Goal: Transaction & Acquisition: Purchase product/service

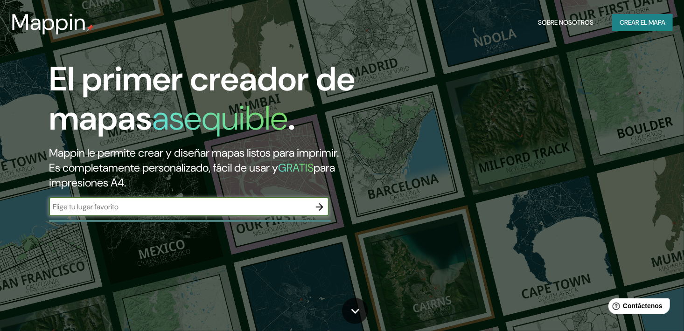
click at [319, 206] on icon "button" at bounding box center [319, 207] width 11 height 11
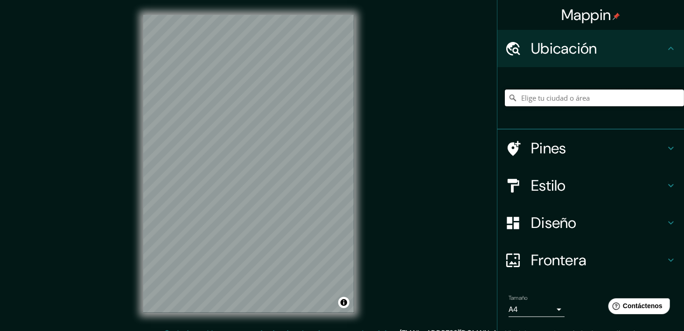
click at [589, 99] on input "Elige tu ciudad o área" at bounding box center [594, 98] width 179 height 17
paste input "Mappin"
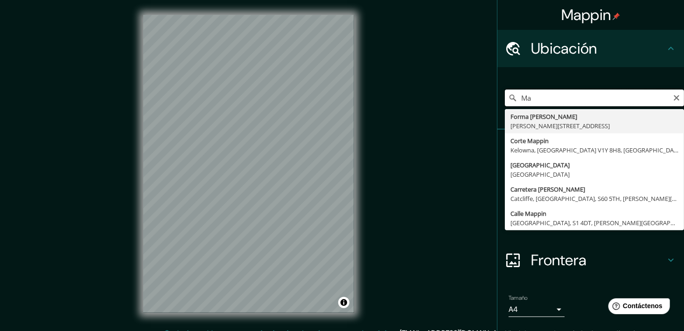
type input "M"
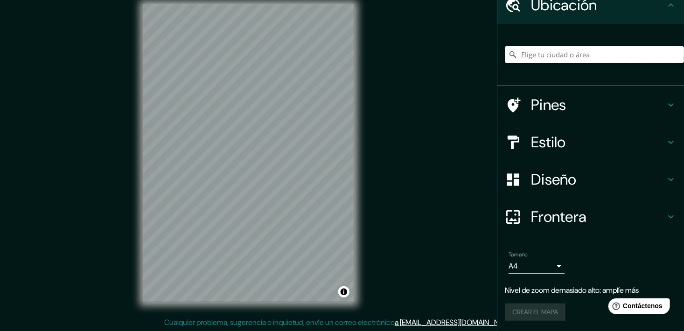
scroll to position [11, 0]
click at [604, 143] on h4 "Estilo" at bounding box center [598, 142] width 134 height 19
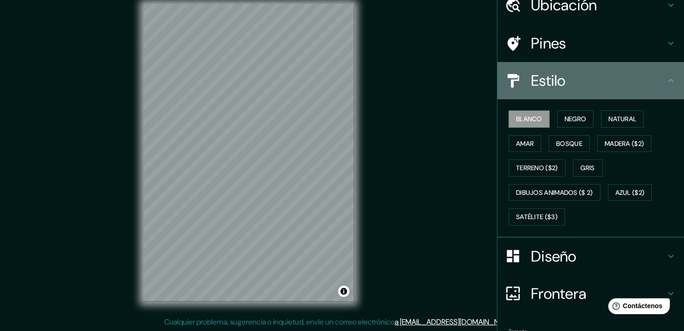
click at [594, 80] on h4 "Estilo" at bounding box center [598, 80] width 134 height 19
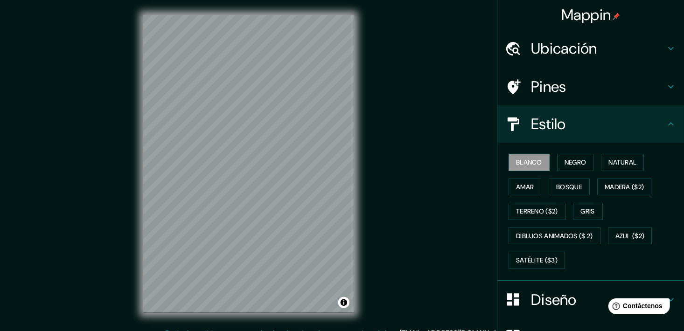
scroll to position [0, 0]
click at [569, 44] on h4 "Ubicación" at bounding box center [598, 48] width 134 height 19
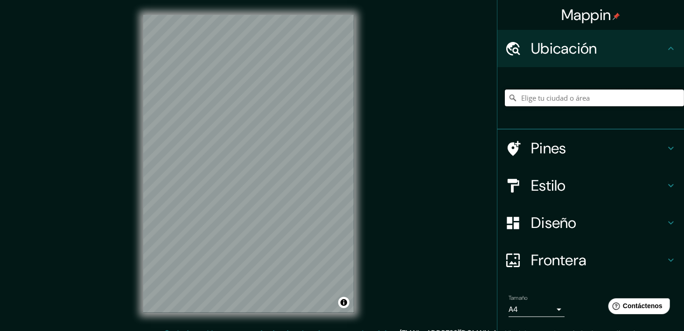
click at [590, 103] on input "Elige tu ciudad o área" at bounding box center [594, 98] width 179 height 17
paste input "-8.092658260836775, -79.04917562556776"
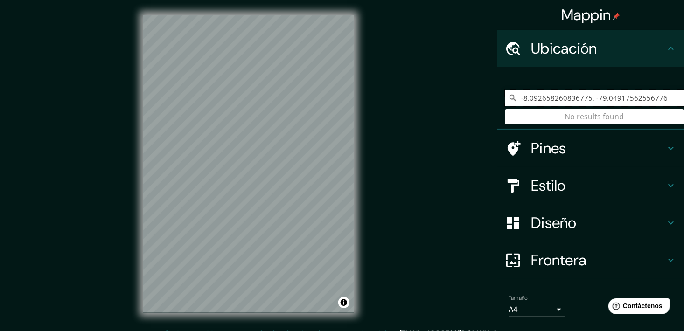
type input "-8.092658260836775, -79.04917562556776"
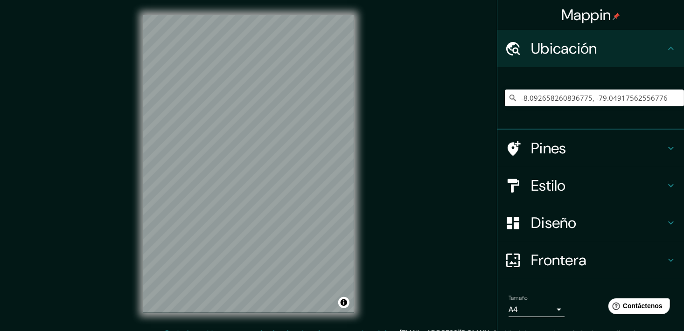
click at [474, 264] on div "Mappin Ubicación -8.092658260836775, -79.04917562556776 No se han encontrado re…" at bounding box center [342, 171] width 684 height 343
click at [660, 93] on input "-8.092658260836775, -79.04917562556776" at bounding box center [594, 98] width 179 height 17
drag, startPoint x: 663, startPoint y: 96, endPoint x: 454, endPoint y: 117, distance: 210.0
click at [454, 117] on div "Mappin Ubicación -8.092658260836775, -79.04917562556776 No se han encontrado re…" at bounding box center [342, 171] width 684 height 343
paste input "-8.092658260836775, -79.04917562556776"
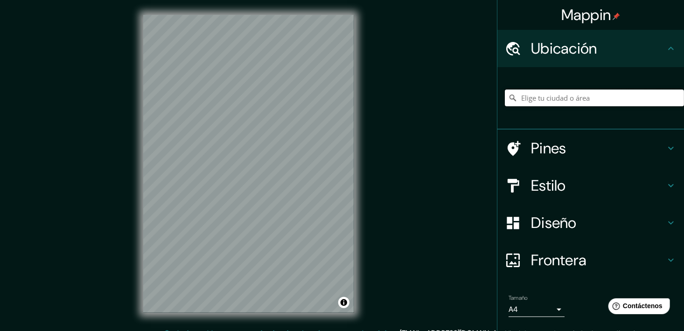
type input "-8.092658260836775, -79.04917562556776"
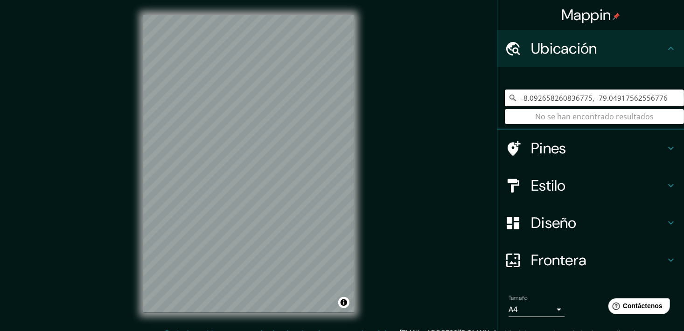
drag, startPoint x: 664, startPoint y: 96, endPoint x: 495, endPoint y: 132, distance: 172.7
click at [497, 132] on ul "Ubicación -8.092658260836775, -79.04917562556776 No se han encontrado resultado…" at bounding box center [590, 203] width 187 height 346
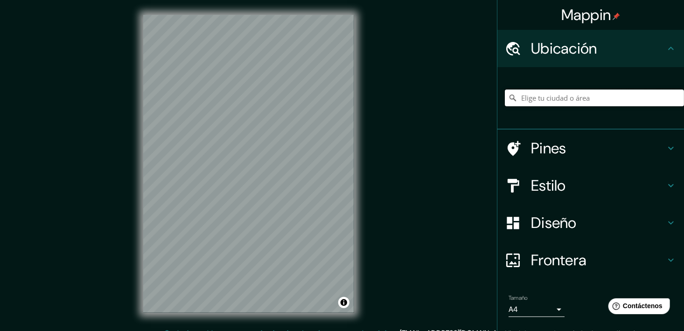
click at [568, 100] on input "Elige tu ciudad o área" at bounding box center [594, 98] width 179 height 17
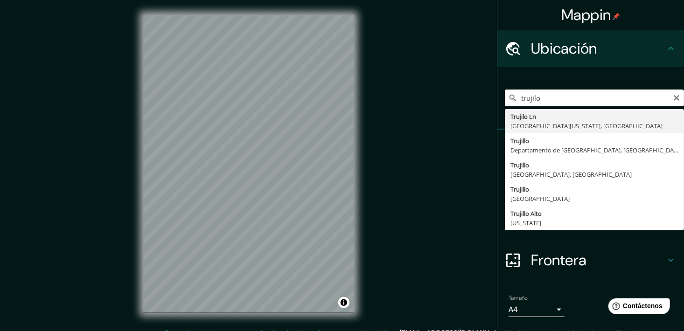
type input "Trujilo Ln, [GEOGRAPHIC_DATA][US_STATE], [GEOGRAPHIC_DATA]"
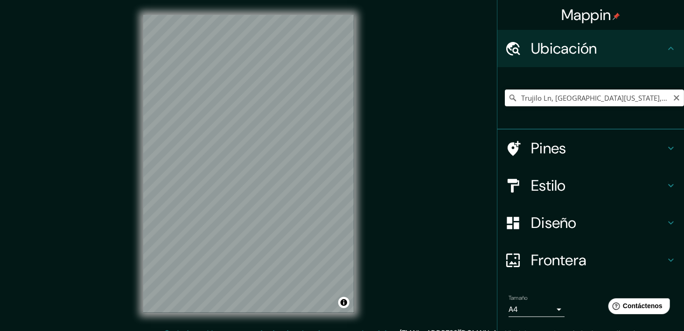
drag, startPoint x: 669, startPoint y: 97, endPoint x: 661, endPoint y: 100, distance: 8.6
click at [673, 97] on icon "Claro" at bounding box center [676, 97] width 7 height 7
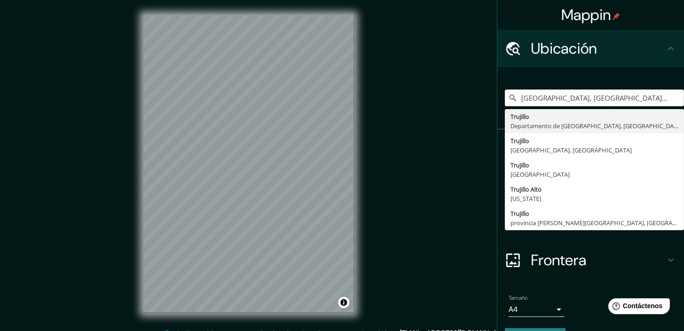
type input "[GEOGRAPHIC_DATA], [GEOGRAPHIC_DATA], [GEOGRAPHIC_DATA]"
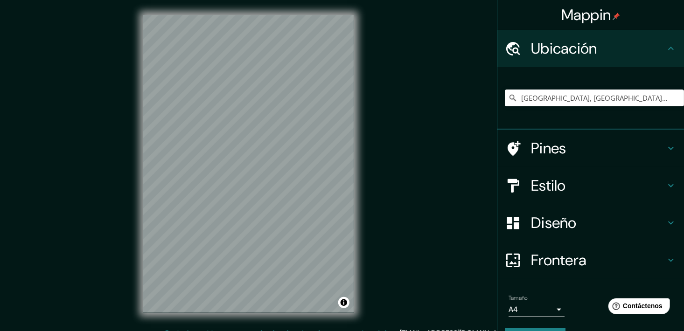
click at [386, 147] on div "Mappin Ubicación [GEOGRAPHIC_DATA], [GEOGRAPHIC_DATA], [GEOGRAPHIC_DATA] [GEOGR…" at bounding box center [342, 171] width 684 height 343
click at [605, 146] on h4 "Pines" at bounding box center [598, 148] width 134 height 19
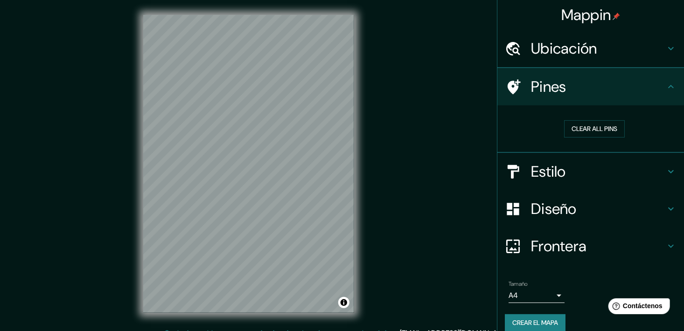
click at [593, 171] on h4 "Estilo" at bounding box center [598, 171] width 134 height 19
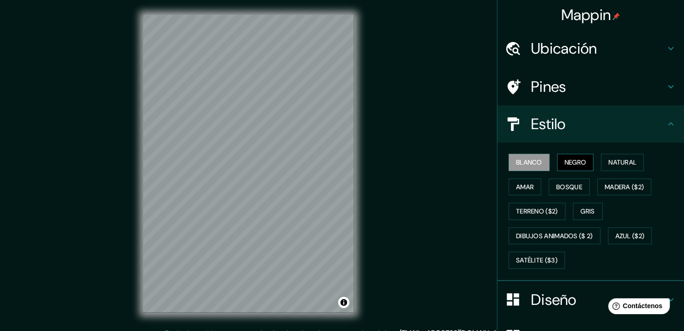
click at [564, 164] on font "Negro" at bounding box center [575, 163] width 22 height 12
click at [601, 158] on button "Natural" at bounding box center [622, 162] width 43 height 17
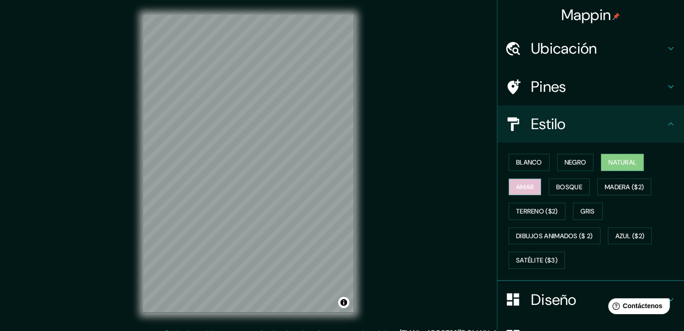
click at [516, 186] on font "Amar" at bounding box center [525, 187] width 18 height 12
click at [557, 184] on font "Bosque" at bounding box center [569, 187] width 26 height 12
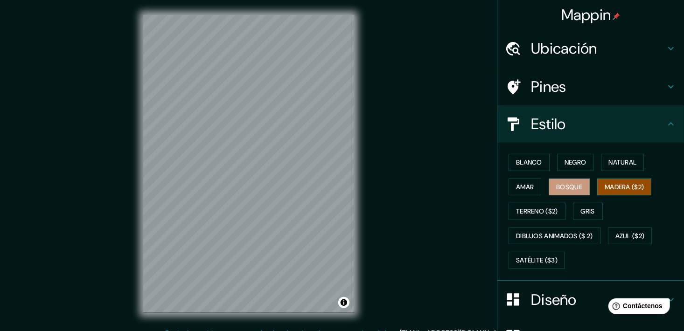
click at [620, 186] on font "Madera ($2)" at bounding box center [624, 187] width 39 height 12
click at [584, 212] on font "Gris" at bounding box center [588, 212] width 14 height 12
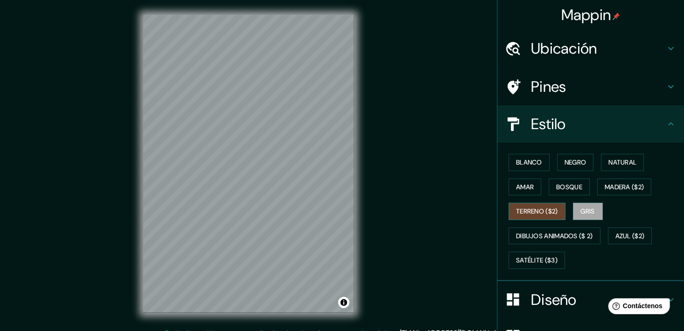
click at [526, 214] on font "Terreno ($2)" at bounding box center [537, 212] width 42 height 12
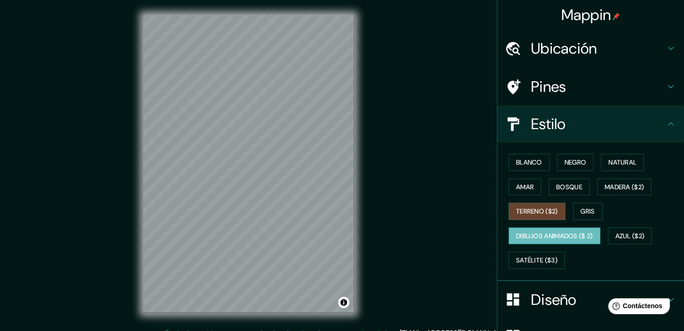
click at [536, 232] on font "Dibujos animados ($ 2)" at bounding box center [554, 236] width 77 height 12
click at [527, 210] on font "Terreno ($2)" at bounding box center [537, 212] width 42 height 12
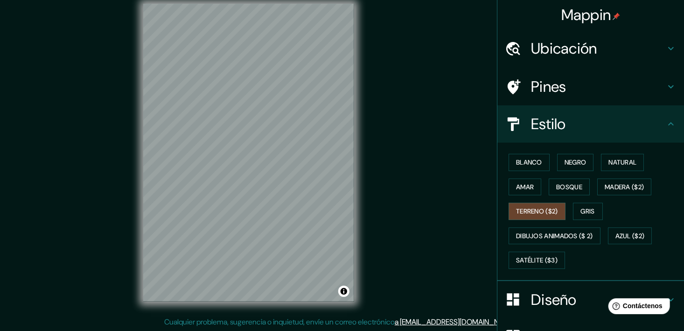
scroll to position [11, 0]
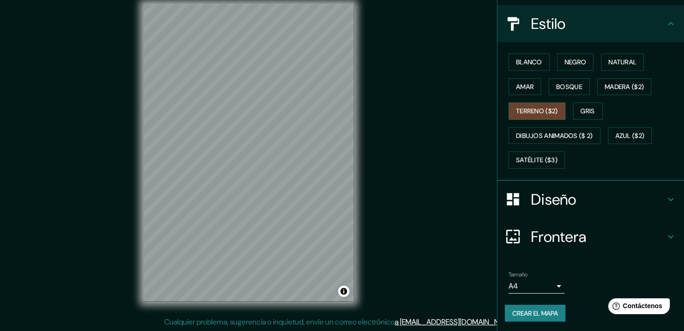
click at [589, 194] on h4 "Diseño" at bounding box center [598, 199] width 134 height 19
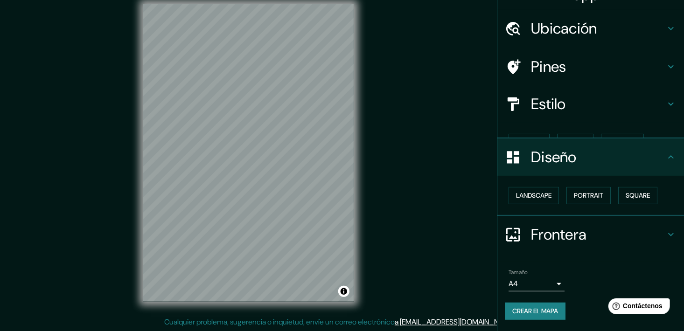
scroll to position [3, 0]
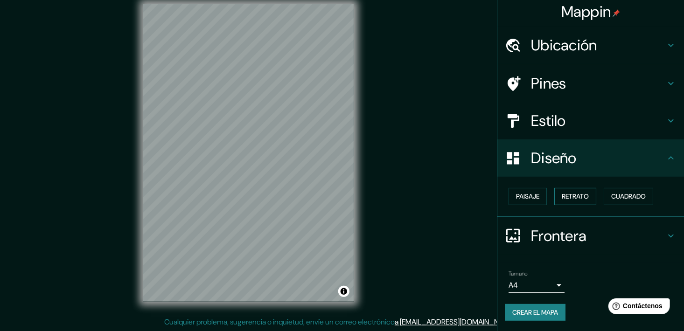
click at [555, 199] on button "Retrato" at bounding box center [575, 196] width 42 height 17
click at [537, 197] on button "Paisaje" at bounding box center [527, 196] width 38 height 17
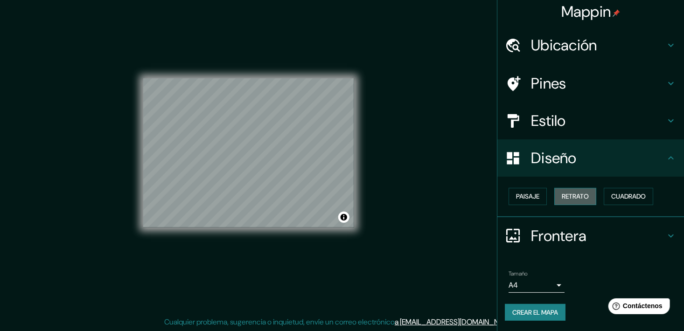
click at [583, 196] on button "Retrato" at bounding box center [575, 196] width 42 height 17
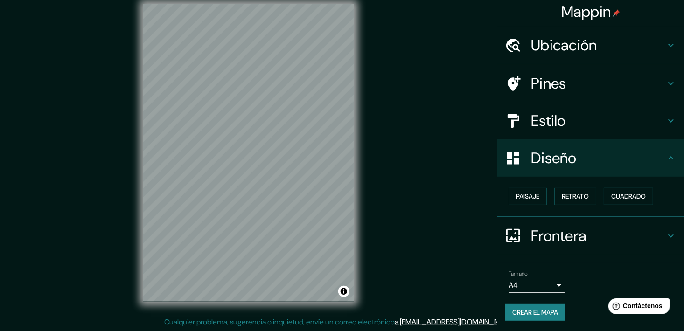
click at [616, 197] on font "Cuadrado" at bounding box center [628, 197] width 35 height 12
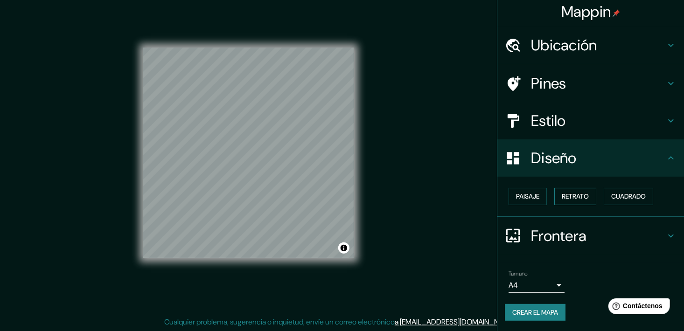
click at [578, 202] on font "Retrato" at bounding box center [575, 197] width 27 height 12
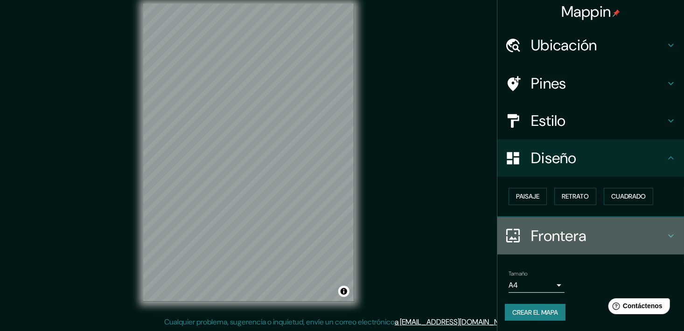
click at [586, 222] on div "Frontera" at bounding box center [590, 235] width 187 height 37
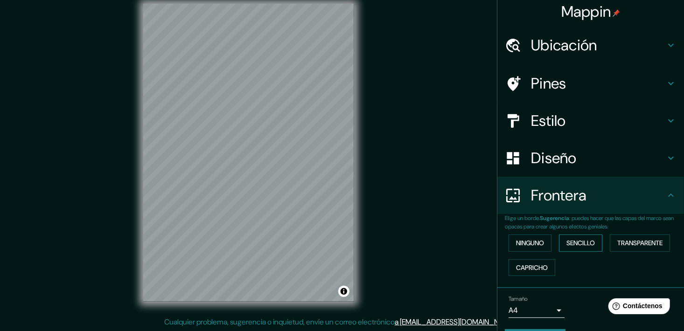
drag, startPoint x: 583, startPoint y: 244, endPoint x: 577, endPoint y: 242, distance: 5.3
click at [583, 244] on font "Sencillo" at bounding box center [580, 243] width 28 height 12
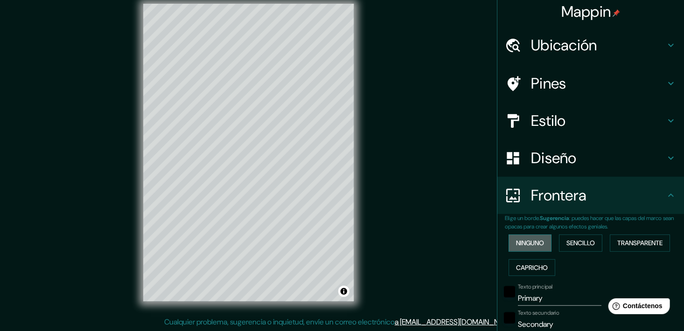
click at [522, 242] on font "Ninguno" at bounding box center [530, 243] width 28 height 12
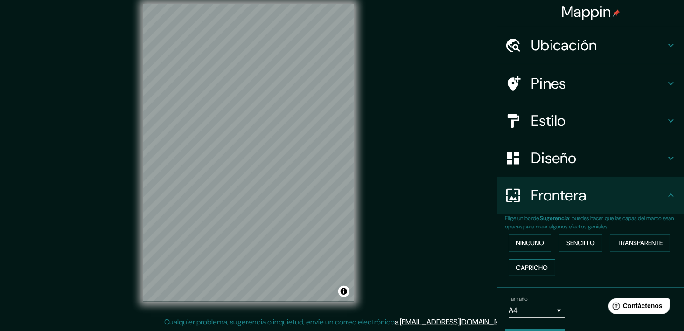
click at [532, 259] on div "Ninguno Sencillo Transparente Capricho" at bounding box center [594, 255] width 179 height 49
click at [536, 268] on font "Capricho" at bounding box center [532, 268] width 32 height 12
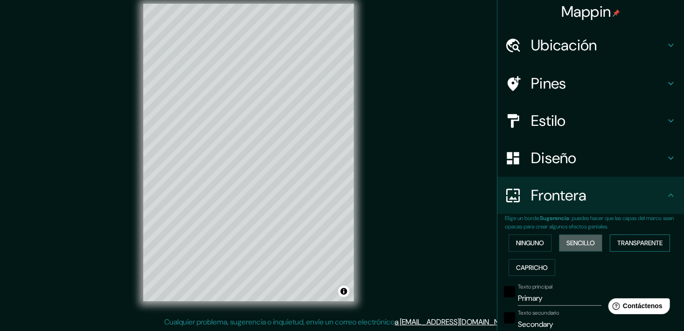
drag, startPoint x: 576, startPoint y: 247, endPoint x: 613, endPoint y: 240, distance: 38.0
click at [576, 247] on font "Sencillo" at bounding box center [580, 243] width 28 height 12
click at [620, 240] on font "Transparente" at bounding box center [639, 243] width 45 height 12
click at [532, 243] on font "Ninguno" at bounding box center [530, 243] width 28 height 12
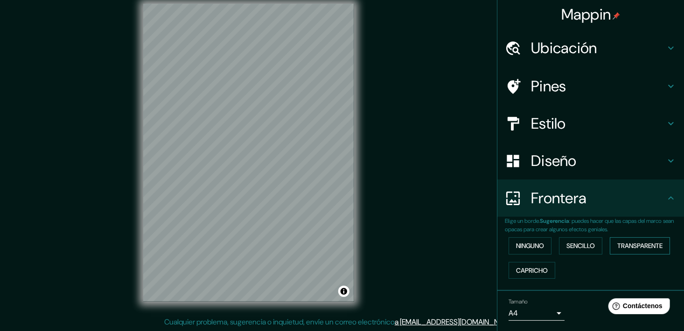
scroll to position [0, 0]
click at [579, 86] on h4 "Pines" at bounding box center [598, 86] width 134 height 19
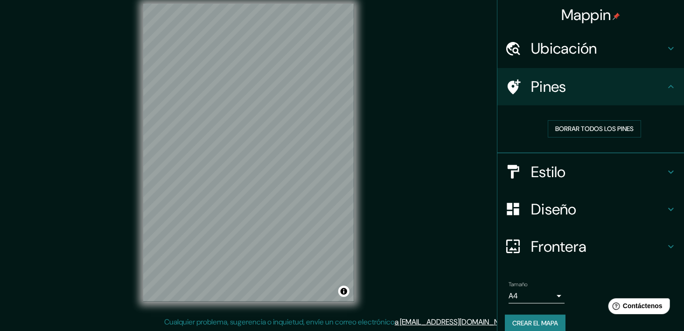
click at [595, 202] on h4 "Diseño" at bounding box center [598, 209] width 134 height 19
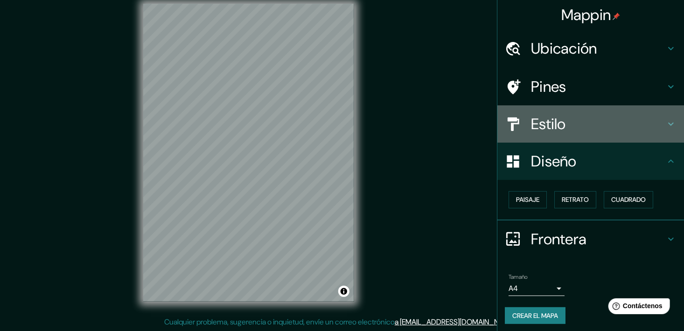
click at [568, 130] on h4 "Estilo" at bounding box center [598, 124] width 134 height 19
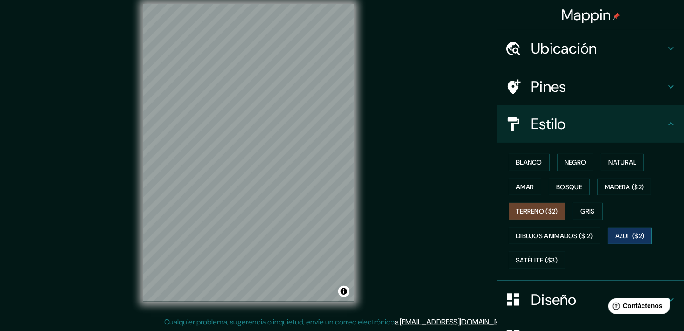
click at [623, 237] on font "Azul ($2)" at bounding box center [629, 236] width 29 height 12
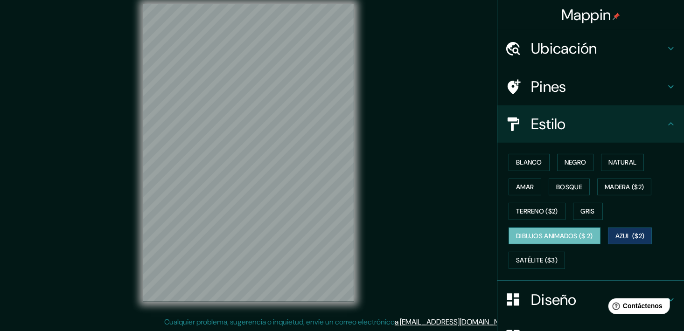
click at [578, 239] on font "Dibujos animados ($ 2)" at bounding box center [554, 236] width 77 height 12
click at [551, 259] on font "Satélite ($3)" at bounding box center [537, 261] width 42 height 12
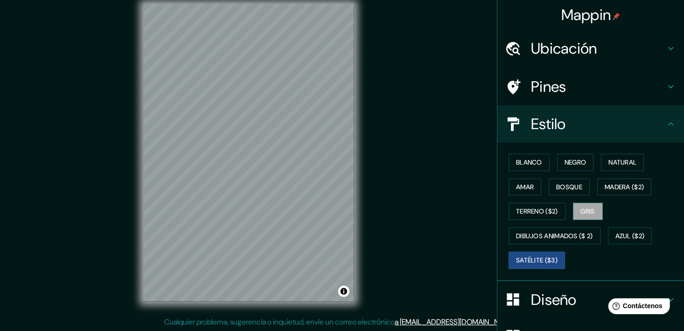
click at [575, 217] on button "Gris" at bounding box center [588, 211] width 30 height 17
click at [549, 216] on font "Terreno ($2)" at bounding box center [537, 212] width 42 height 12
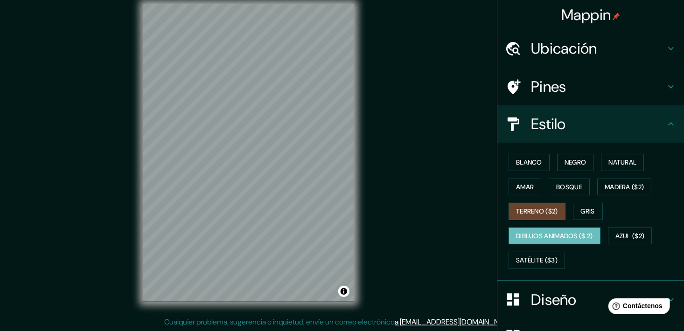
click at [572, 236] on font "Dibujos animados ($ 2)" at bounding box center [554, 236] width 77 height 12
